Goal: Check status: Check status

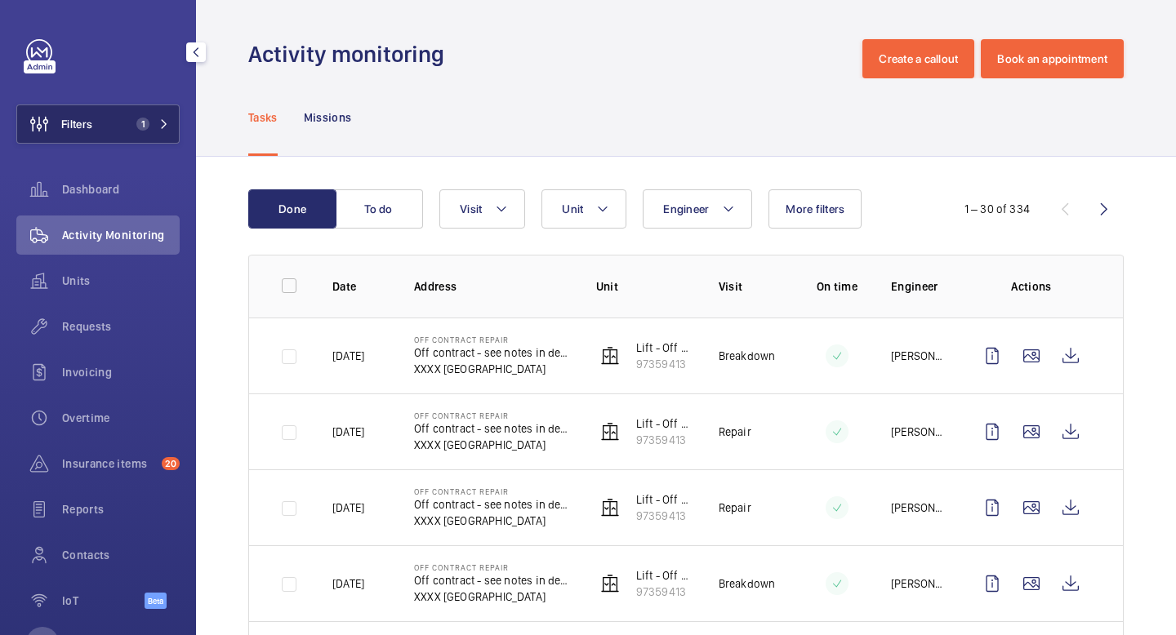
click at [157, 130] on span "1" at bounding box center [149, 124] width 39 height 13
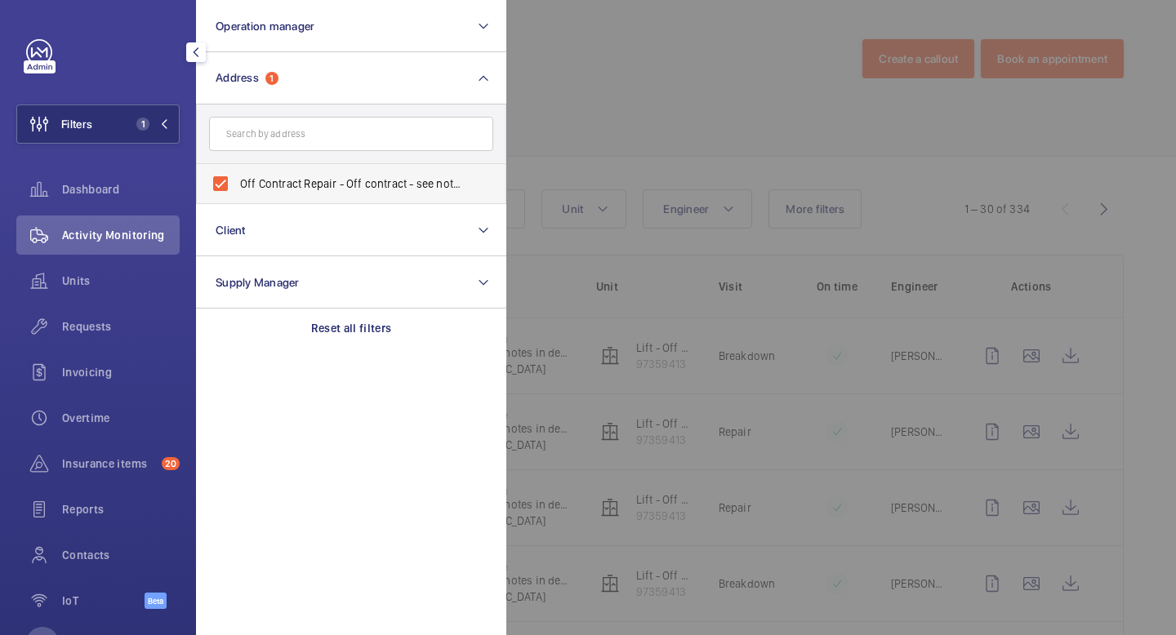
click at [220, 180] on label "Off Contract Repair - Off contract - see notes in description, [GEOGRAPHIC_DATA…" at bounding box center [339, 183] width 284 height 39
click at [220, 180] on input "Off Contract Repair - Off contract - see notes in description, [GEOGRAPHIC_DATA…" at bounding box center [220, 183] width 33 height 33
checkbox input "false"
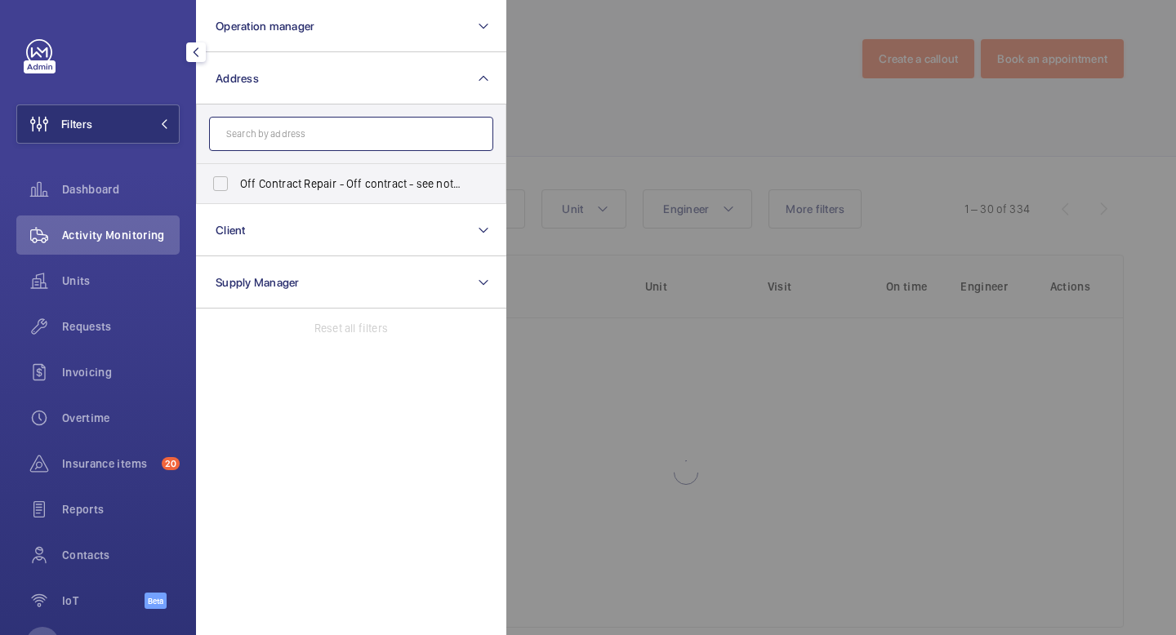
click at [260, 137] on input "text" at bounding box center [351, 134] width 284 height 34
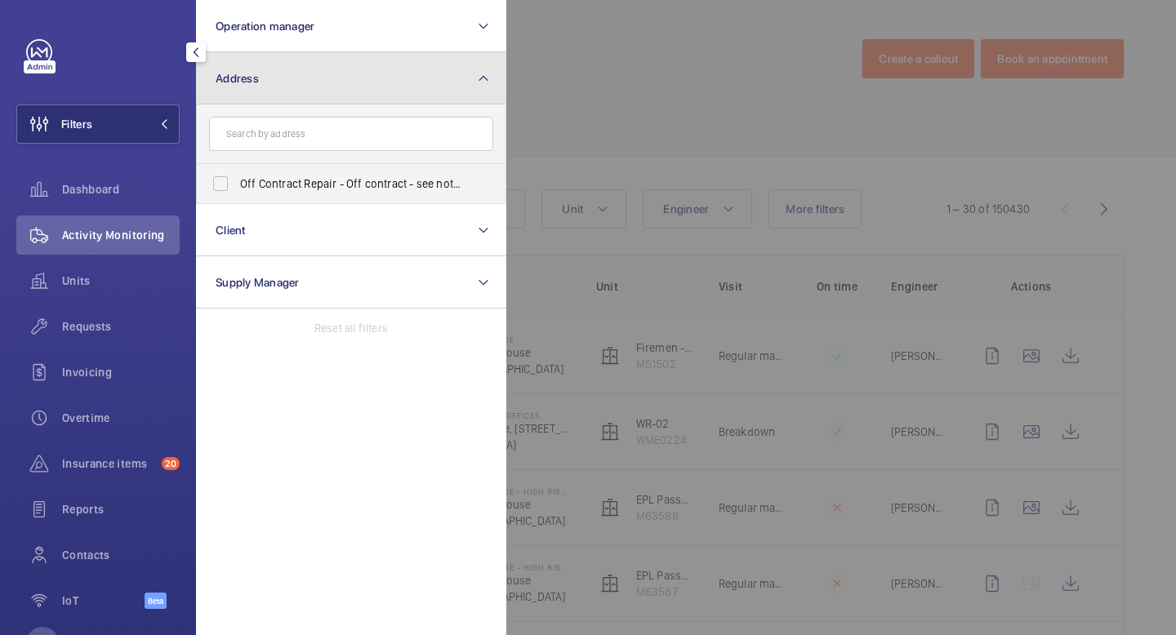
click at [287, 99] on button "Address" at bounding box center [351, 78] width 310 height 52
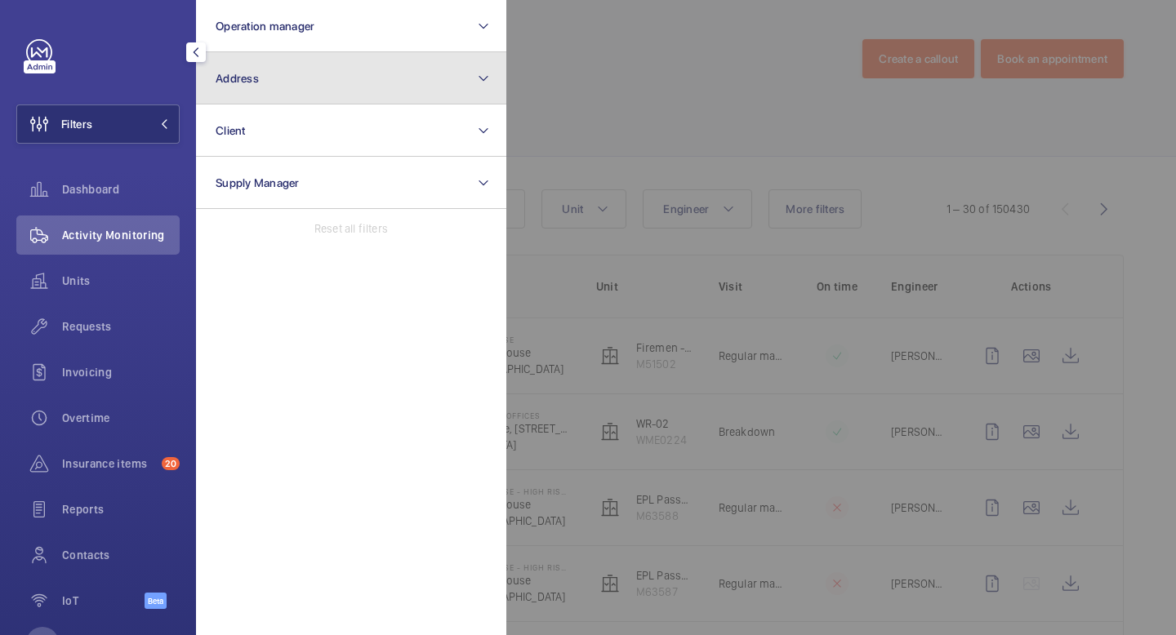
drag, startPoint x: 287, startPoint y: 98, endPoint x: 316, endPoint y: 98, distance: 28.6
click at [287, 98] on button "Address" at bounding box center [351, 78] width 310 height 52
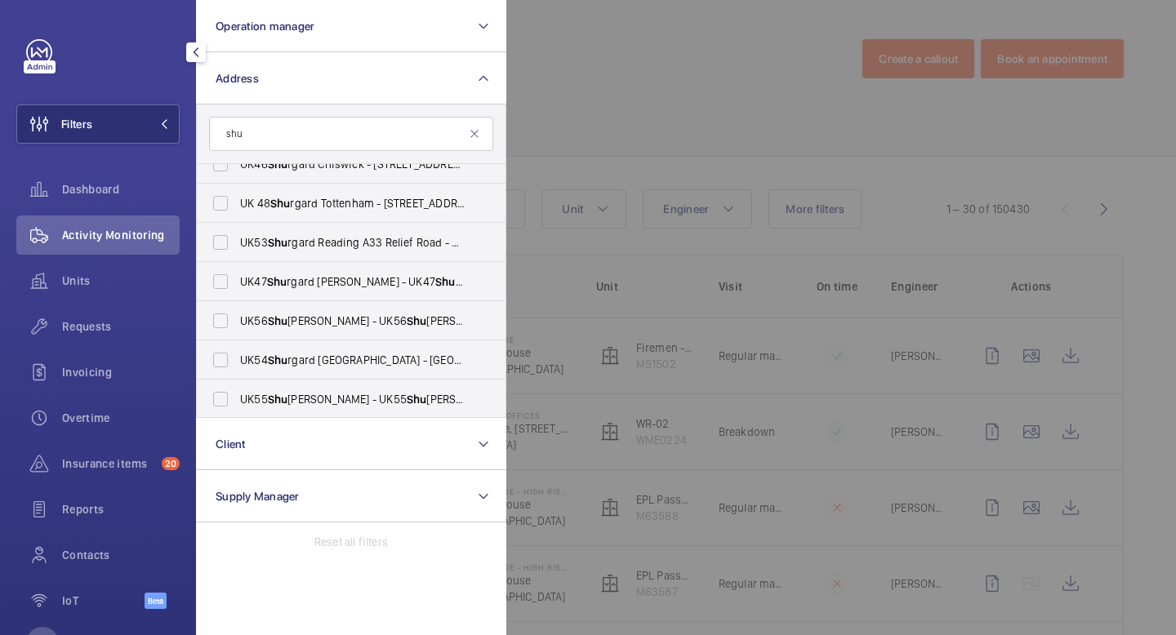
scroll to position [1705, 0]
type input "shu"
click at [331, 313] on span "UK56 Shu [PERSON_NAME] - UK56 [PERSON_NAME], FAREHAM PO16 8XJ" at bounding box center [352, 320] width 225 height 16
click at [237, 313] on input "UK56 Shu [PERSON_NAME] - UK56 [PERSON_NAME], FAREHAM PO16 8XJ" at bounding box center [220, 320] width 33 height 33
checkbox input "true"
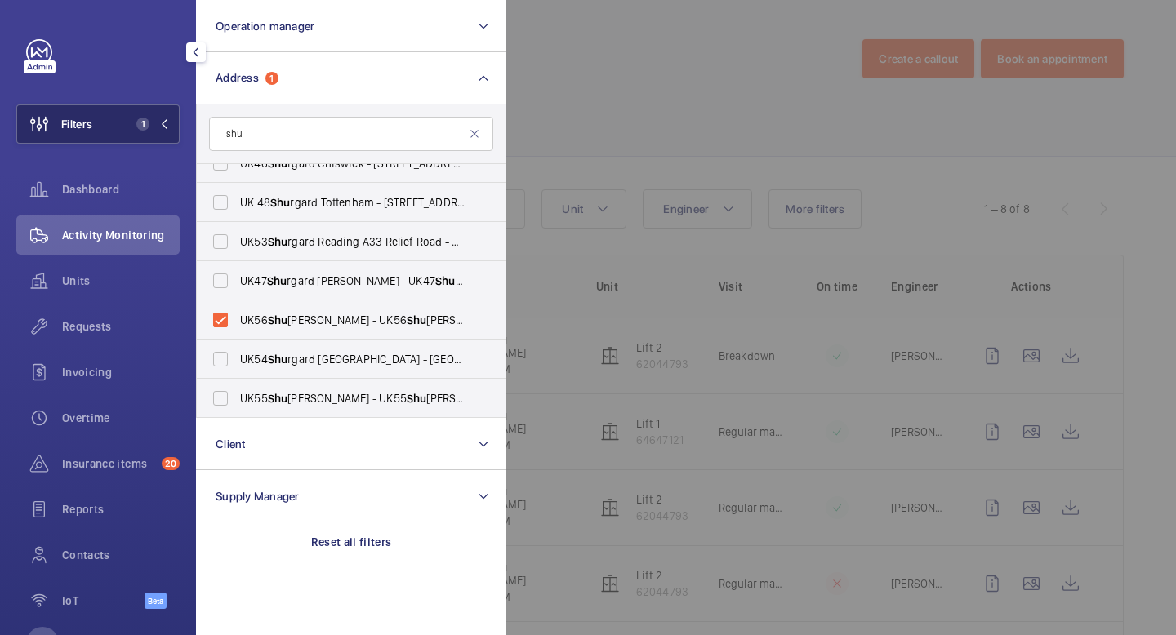
click at [162, 129] on span "1" at bounding box center [149, 124] width 39 height 13
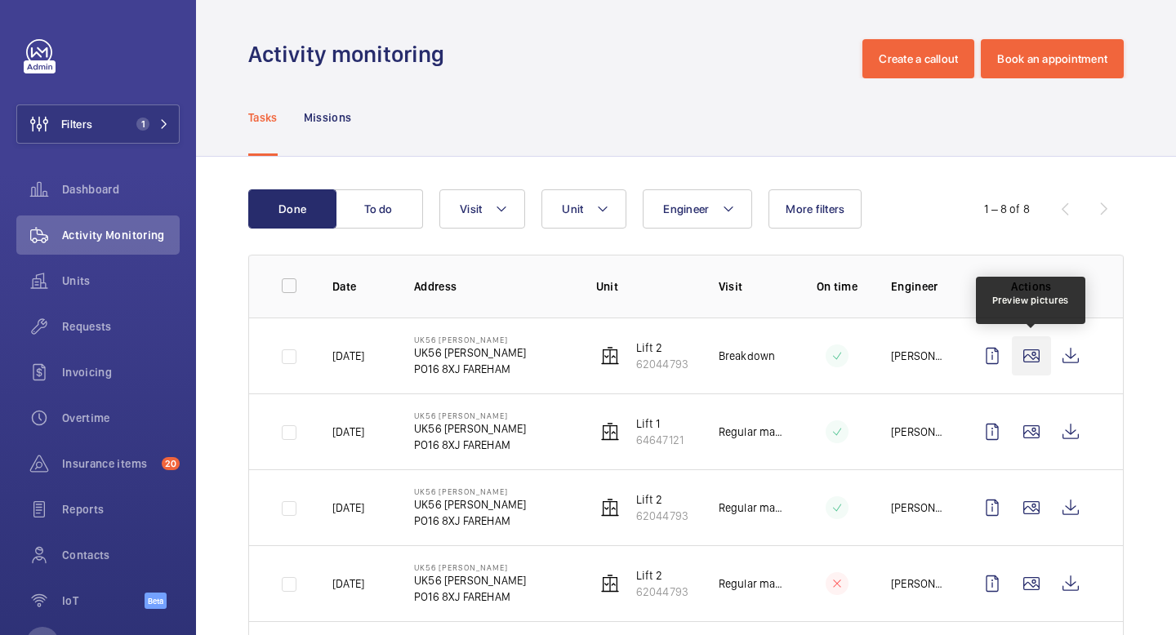
click at [1036, 356] on wm-front-icon-button at bounding box center [1031, 355] width 39 height 39
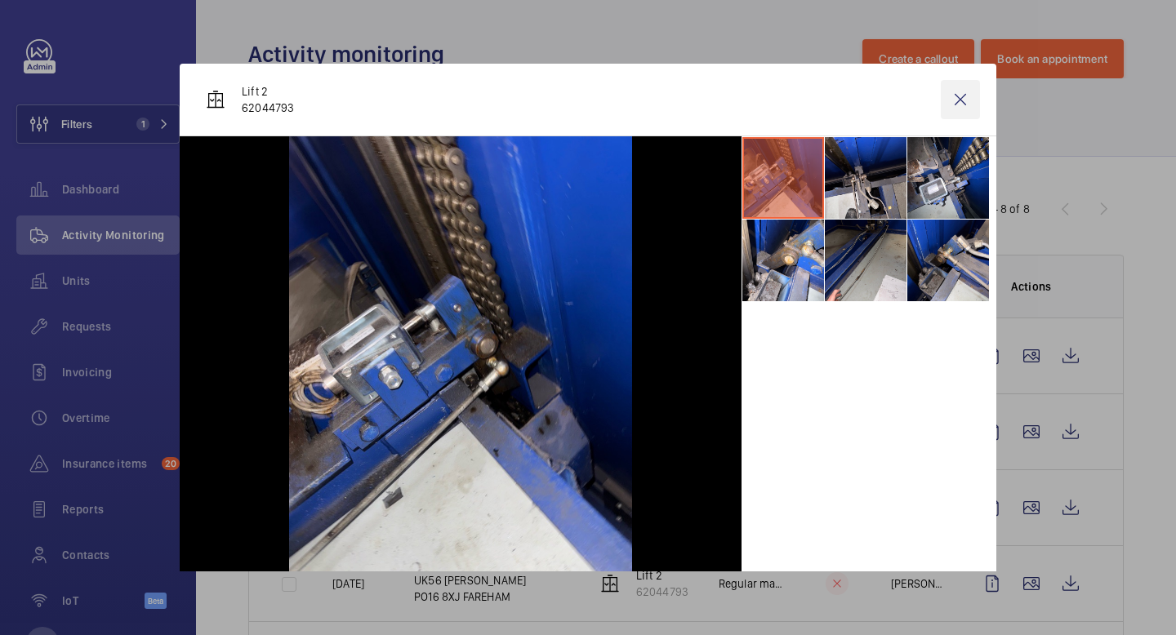
click at [958, 84] on wm-front-icon-button at bounding box center [959, 99] width 39 height 39
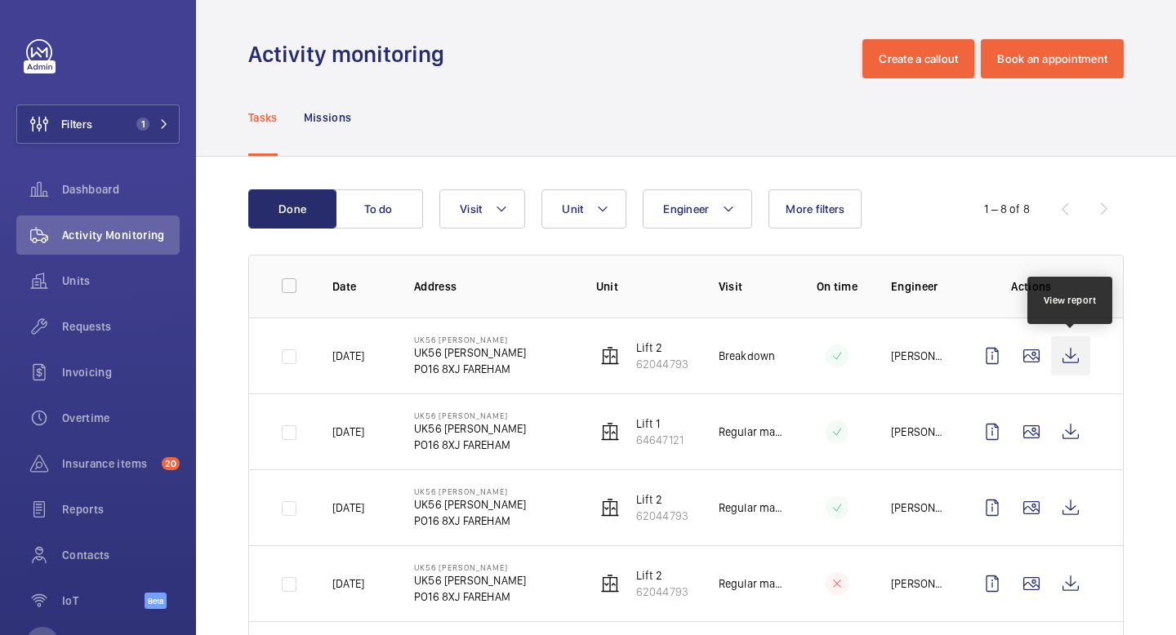
click at [1074, 362] on wm-front-icon-button at bounding box center [1070, 355] width 39 height 39
click at [91, 287] on span "Units" at bounding box center [121, 281] width 118 height 16
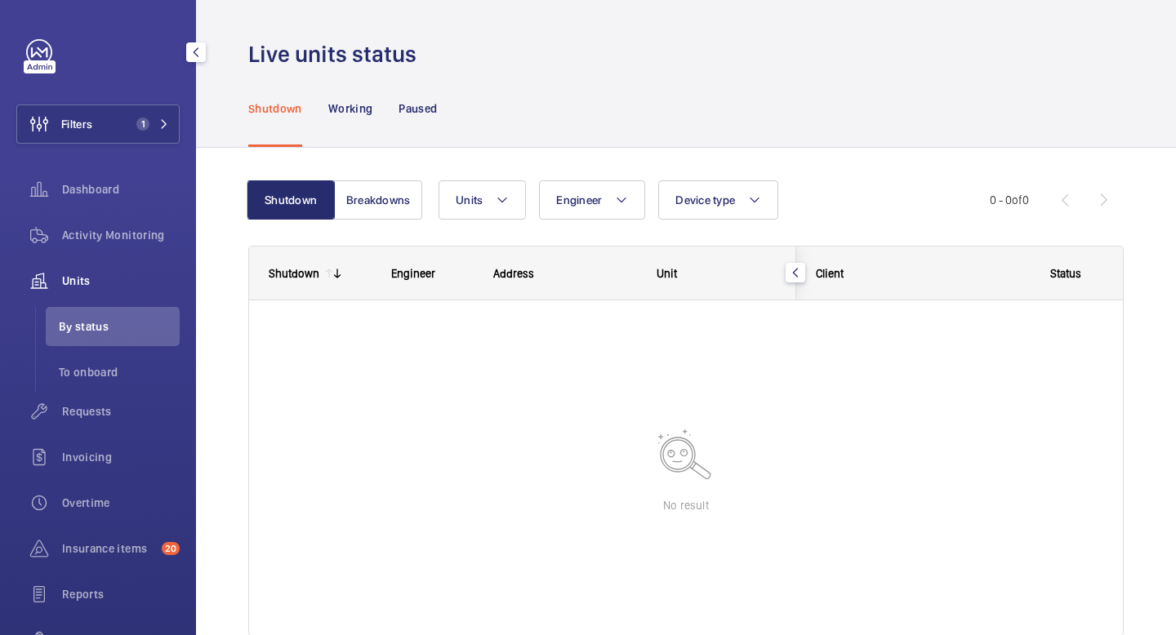
click at [112, 330] on span "By status" at bounding box center [119, 326] width 121 height 16
click at [68, 284] on span "Units" at bounding box center [121, 281] width 118 height 16
click at [134, 342] on li "By status" at bounding box center [113, 326] width 134 height 39
click at [135, 241] on span "Activity Monitoring" at bounding box center [121, 235] width 118 height 16
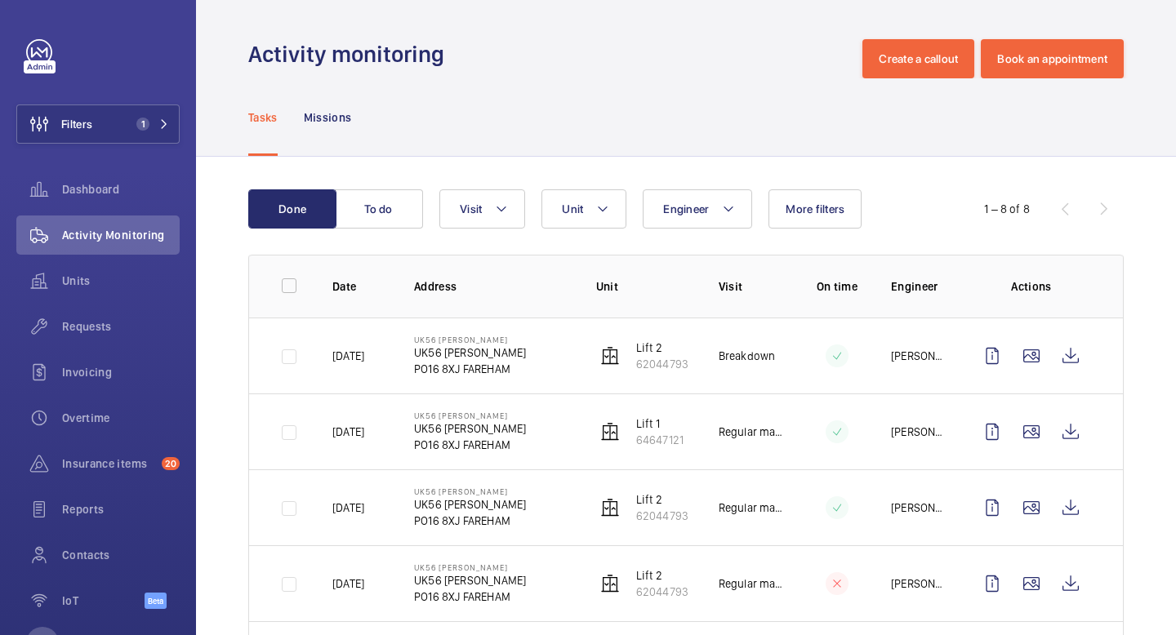
click at [583, 354] on td "Lift 2 62044793" at bounding box center [631, 356] width 122 height 76
click at [1038, 362] on wm-front-icon-button at bounding box center [1031, 355] width 39 height 39
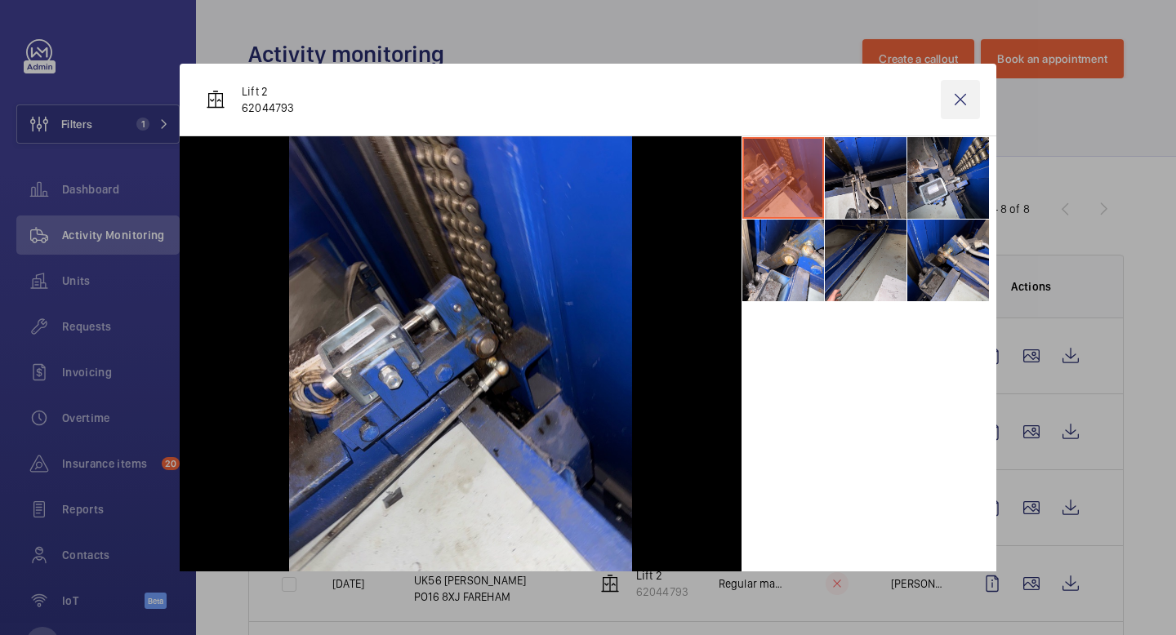
click at [960, 105] on wm-front-icon-button at bounding box center [959, 99] width 39 height 39
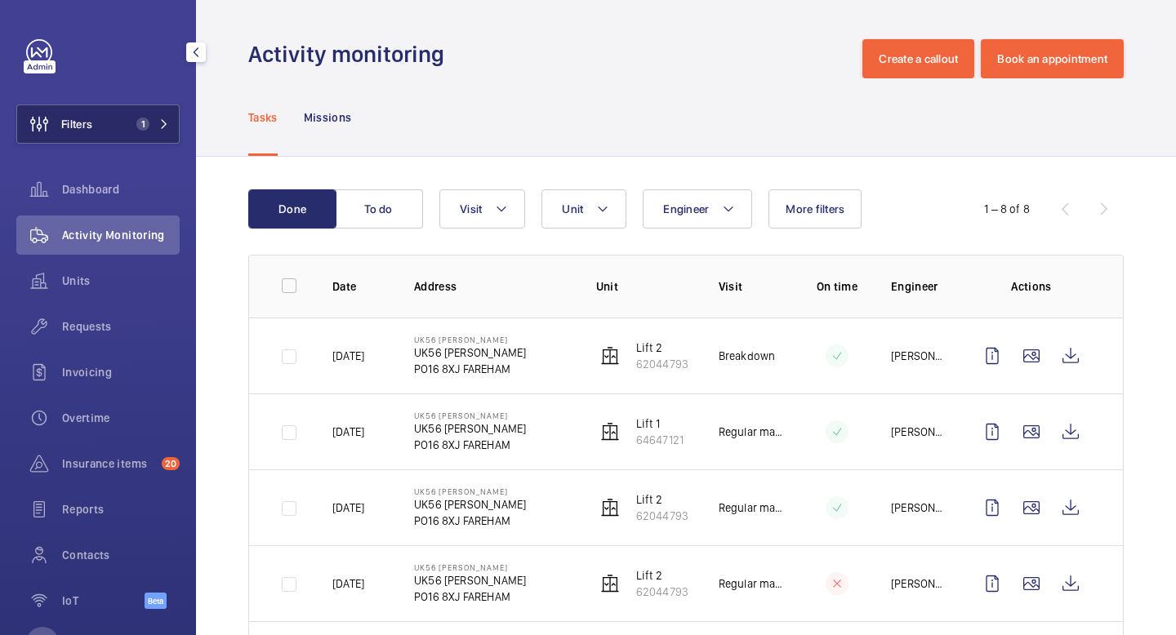
click at [172, 130] on button "Filters 1" at bounding box center [97, 123] width 163 height 39
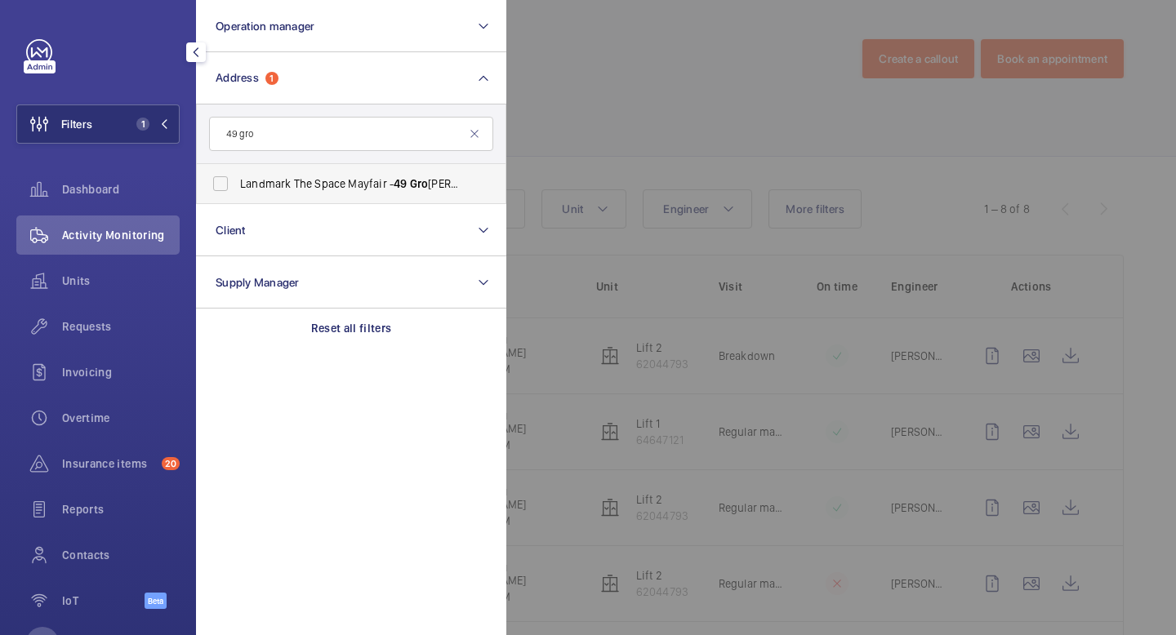
type input "49 gro"
click at [225, 185] on label "Landmark The Space Mayfair - [STREET_ADDRESS]" at bounding box center [339, 183] width 284 height 39
click at [225, 185] on input "Landmark The Space Mayfair - [STREET_ADDRESS]" at bounding box center [220, 183] width 33 height 33
checkbox input "true"
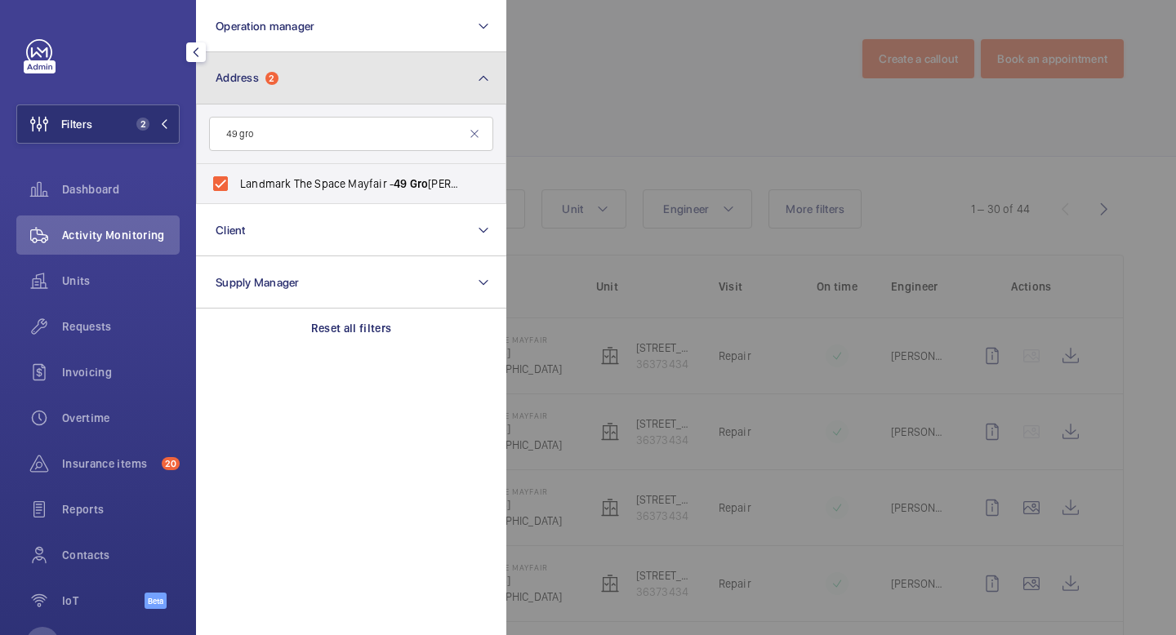
click at [478, 77] on mat-icon at bounding box center [483, 79] width 13 height 20
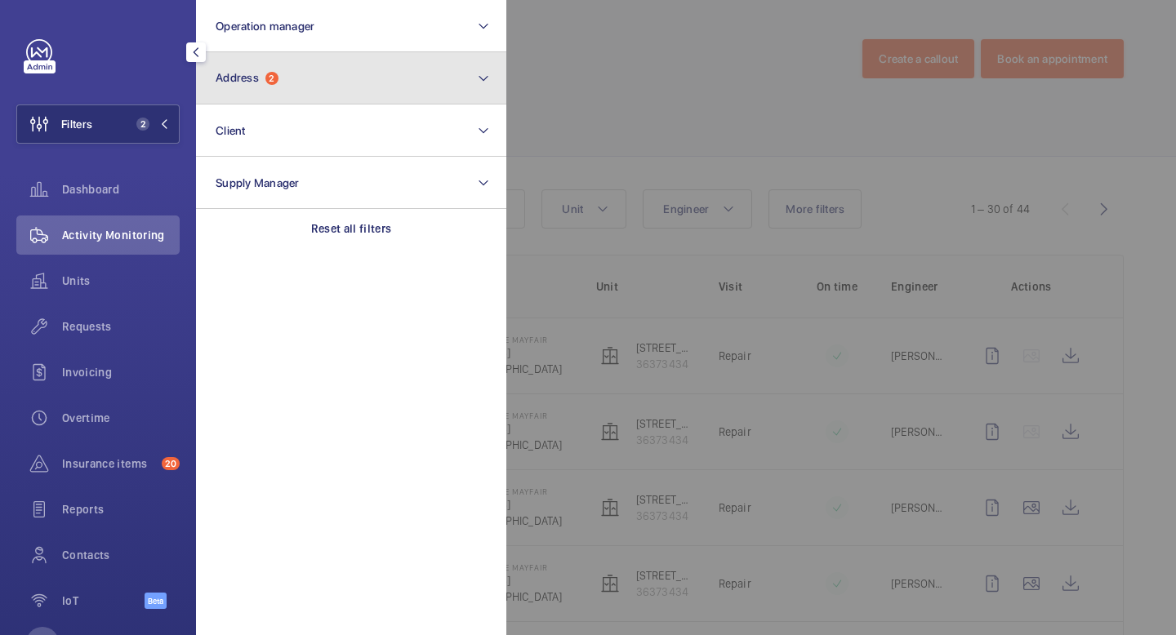
click at [478, 77] on mat-icon at bounding box center [483, 79] width 13 height 20
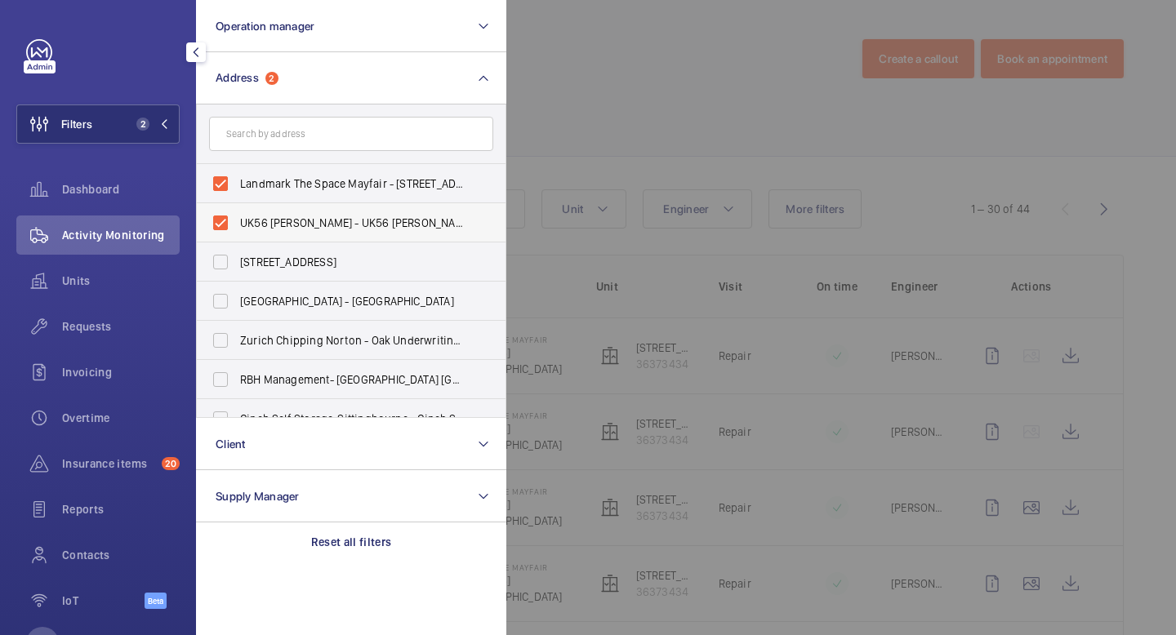
click at [221, 219] on label "UK56 [PERSON_NAME] - UK56 [PERSON_NAME], FAREHAM PO16 8XJ" at bounding box center [339, 222] width 284 height 39
click at [221, 219] on input "UK56 [PERSON_NAME] - UK56 [PERSON_NAME], FAREHAM PO16 8XJ" at bounding box center [220, 223] width 33 height 33
checkbox input "false"
click at [166, 122] on mat-icon at bounding box center [164, 124] width 10 height 10
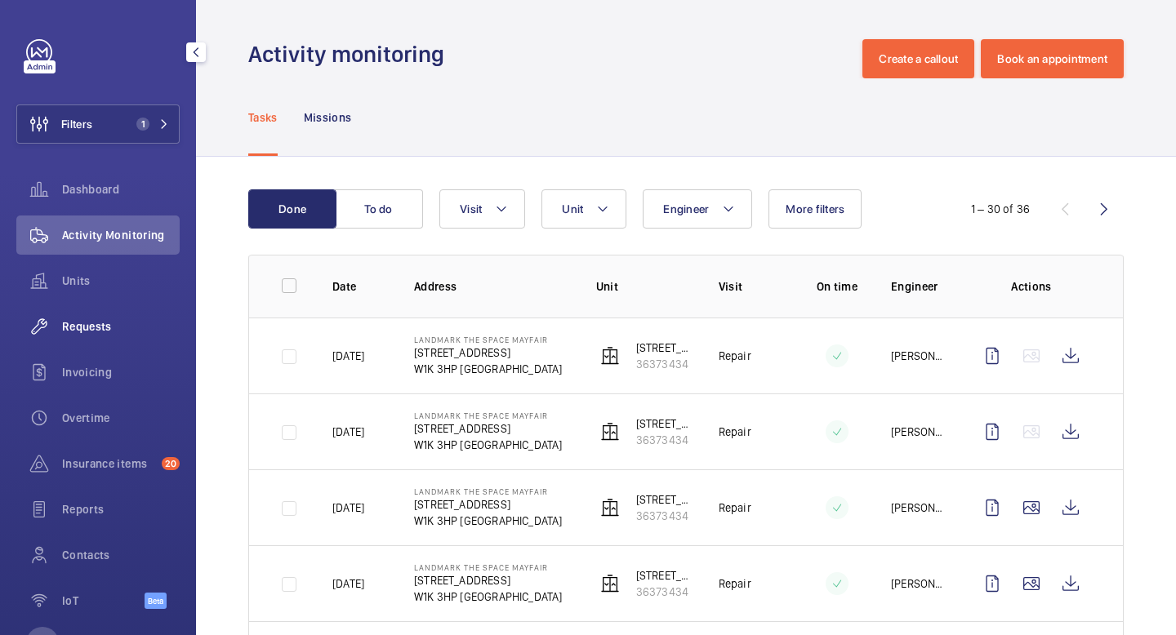
click at [94, 326] on span "Requests" at bounding box center [121, 326] width 118 height 16
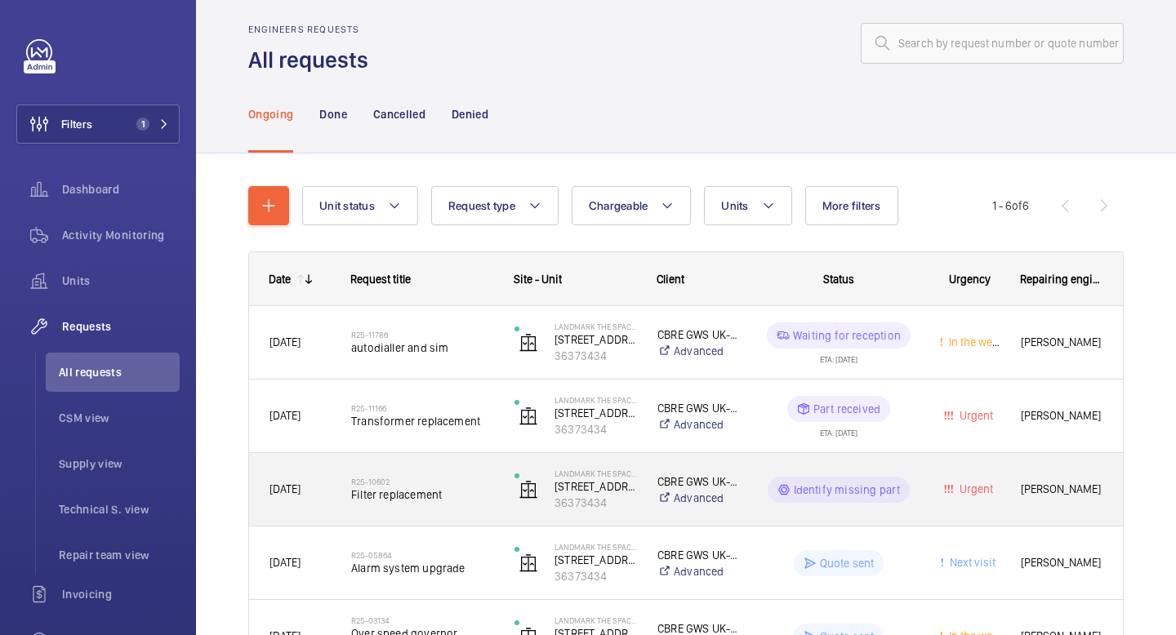
scroll to position [13, 0]
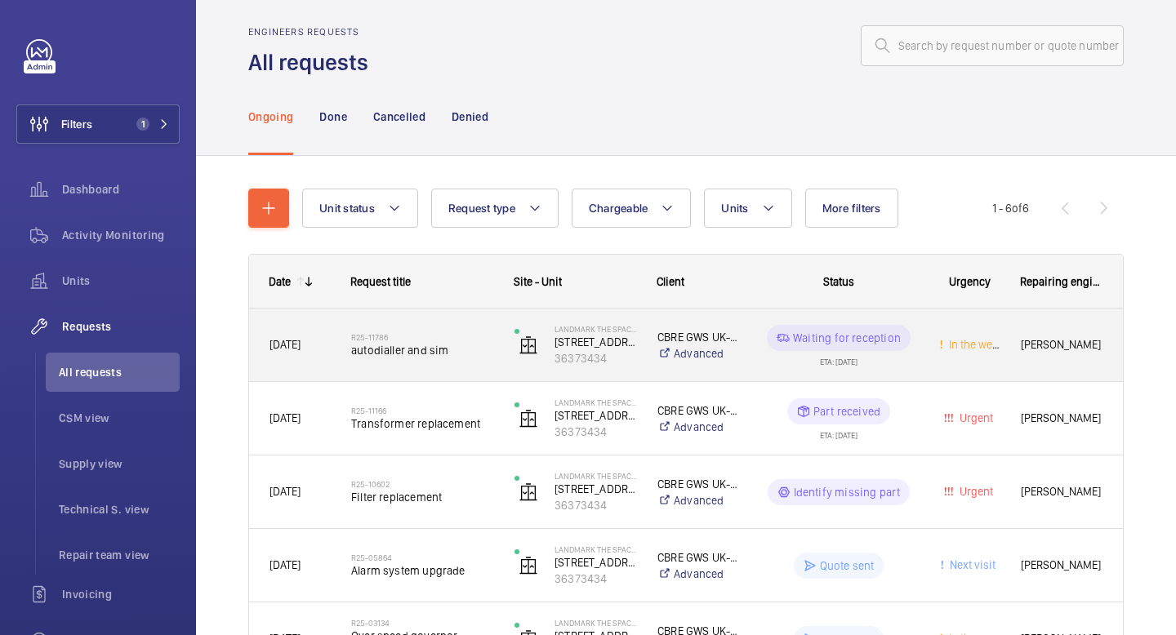
click at [470, 340] on h2 "R25-11786" at bounding box center [422, 337] width 142 height 10
